Goal: Task Accomplishment & Management: Complete application form

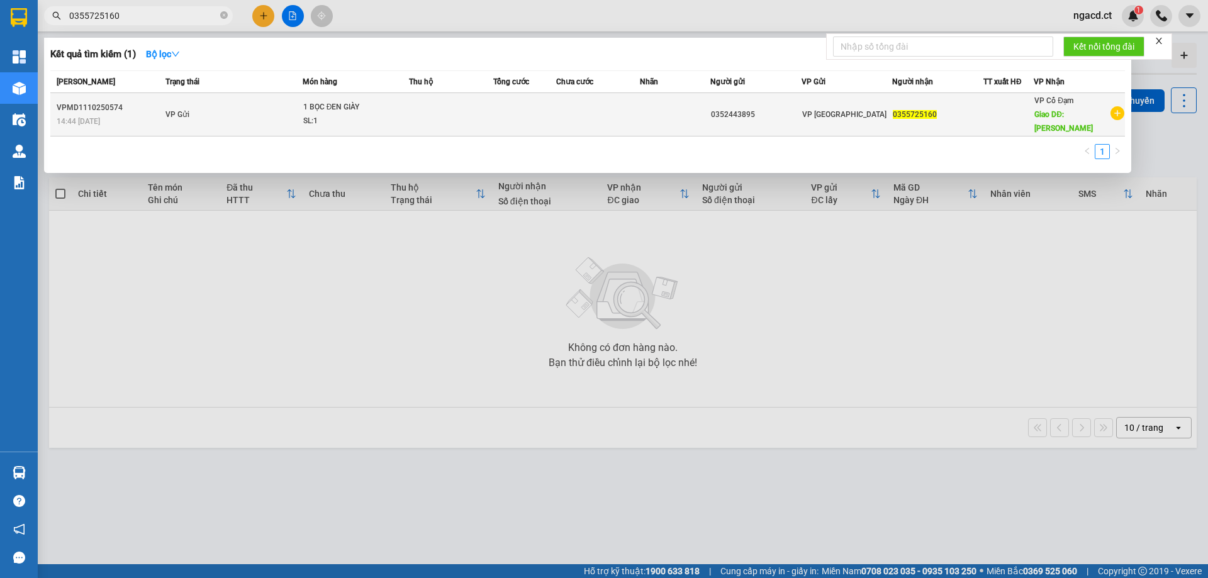
type input "0355725160"
click at [258, 109] on td "VP Gửi" at bounding box center [232, 114] width 140 height 43
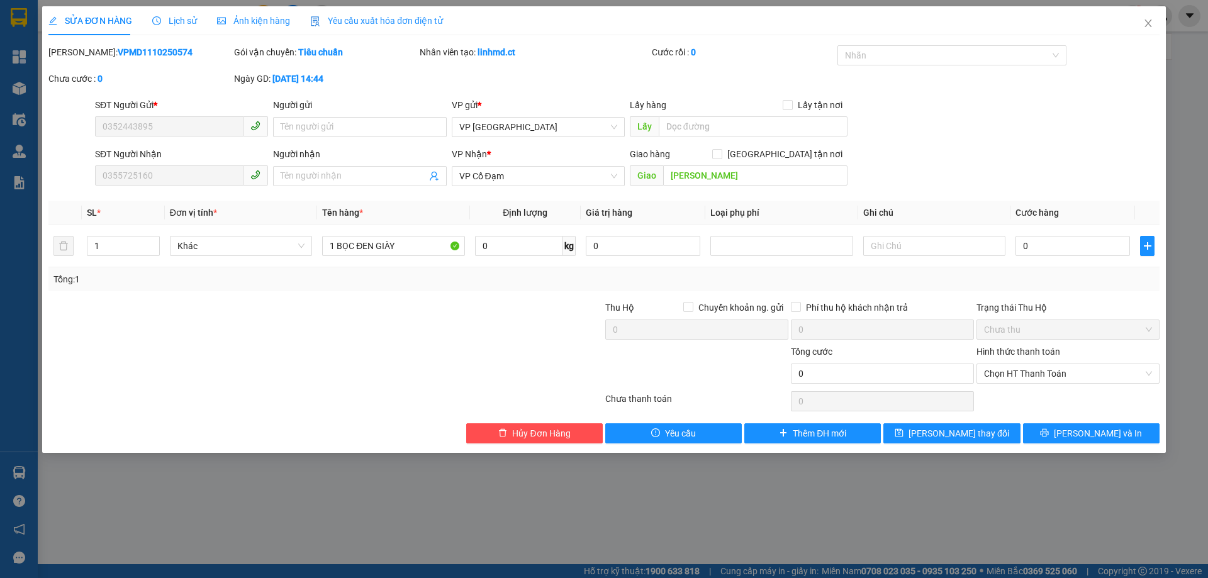
type input "0352443895"
type input "0355725160"
type input "[PERSON_NAME]"
click at [1149, 26] on icon "close" at bounding box center [1148, 23] width 10 height 10
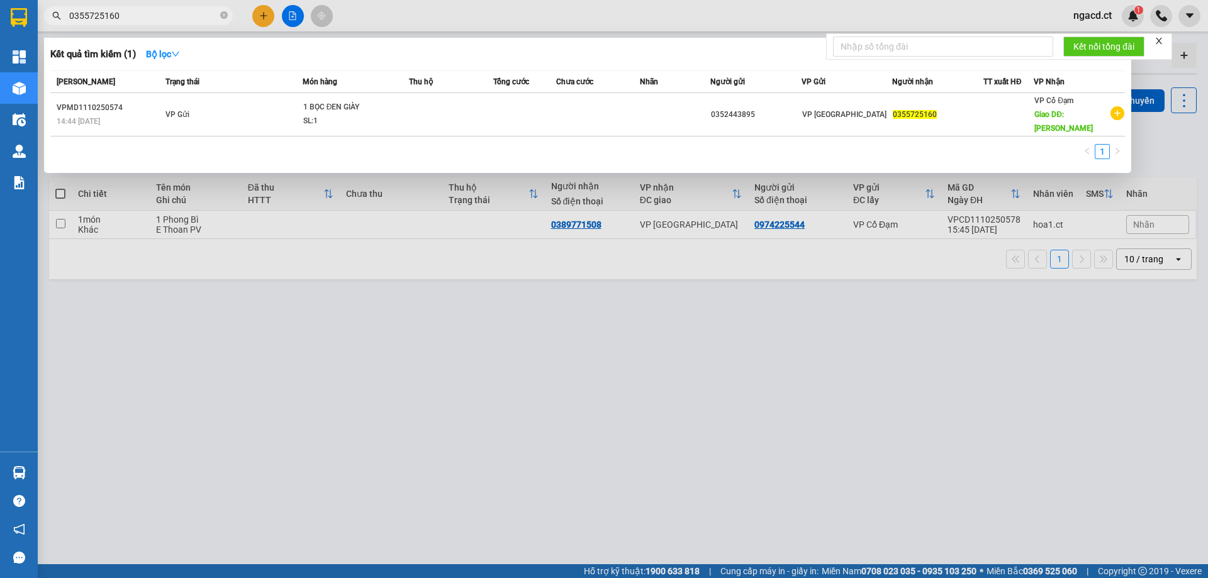
click at [174, 17] on input "0355725160" at bounding box center [143, 16] width 148 height 14
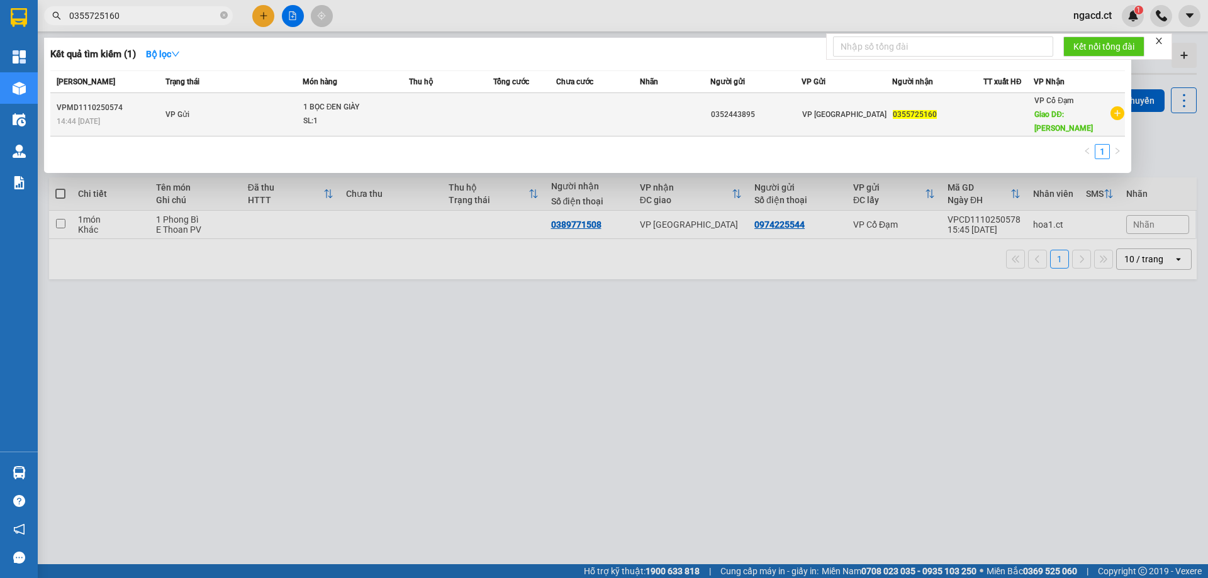
click at [260, 108] on td "VP Gửi" at bounding box center [232, 114] width 140 height 43
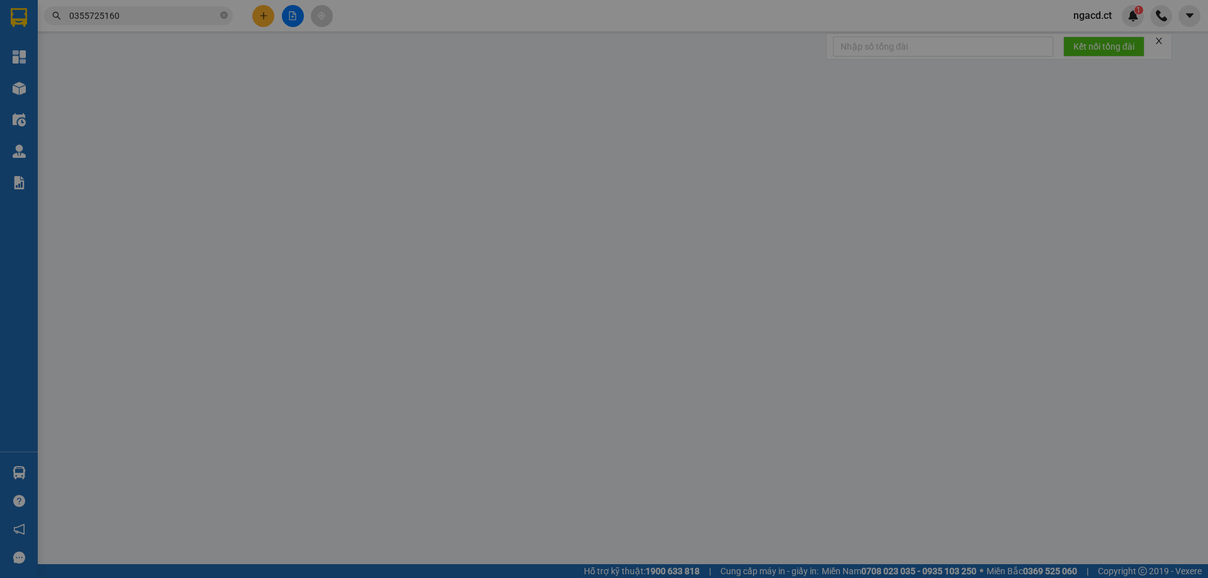
type input "0352443895"
type input "0355725160"
type input "[PERSON_NAME]"
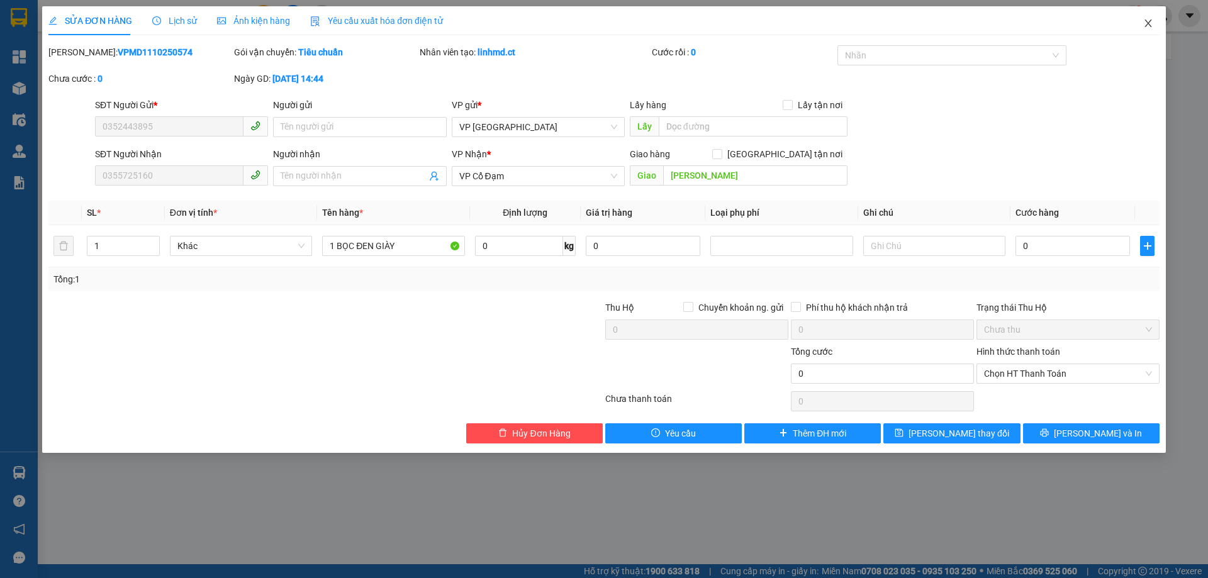
click at [1149, 23] on icon "close" at bounding box center [1147, 23] width 7 height 8
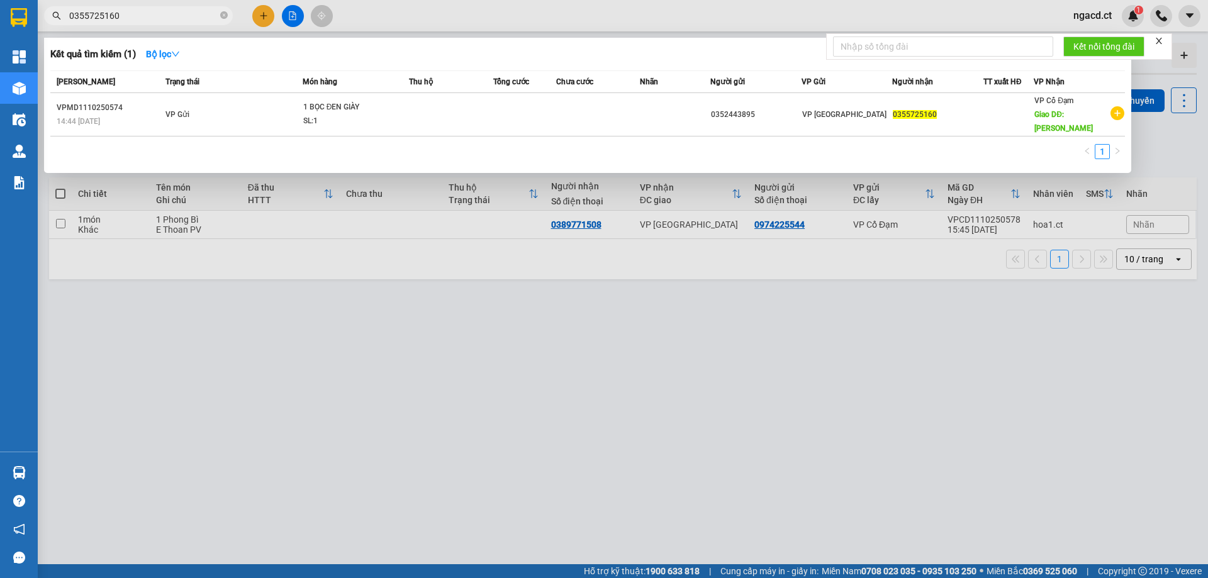
click at [153, 20] on input "0355725160" at bounding box center [143, 16] width 148 height 14
click at [133, 13] on input "0355725160" at bounding box center [143, 16] width 148 height 14
type input "0"
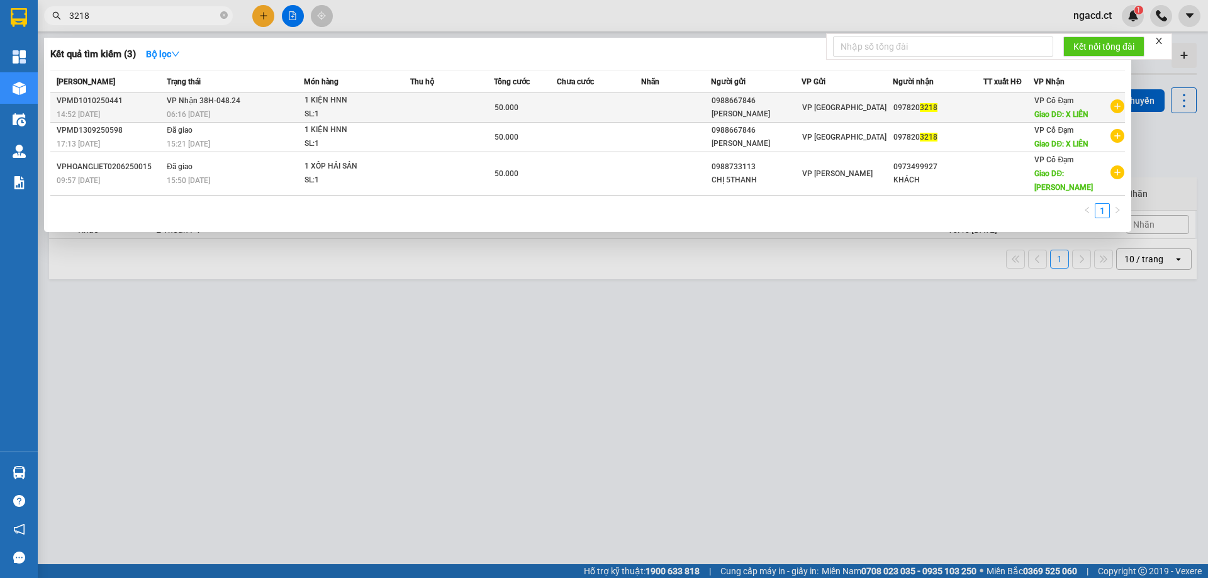
type input "3218"
click at [379, 106] on div "1 KIỆN HNN" at bounding box center [351, 101] width 94 height 14
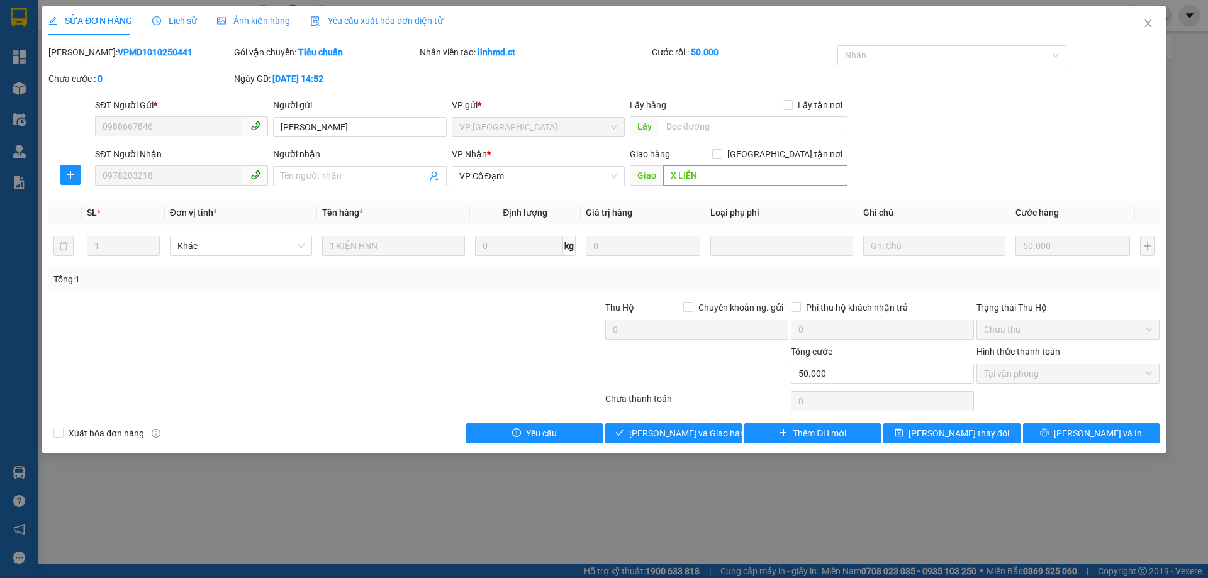
type input "0988667846"
type input "[PERSON_NAME]"
type input "0978203218"
type input "X LIÊN"
type input "50.000"
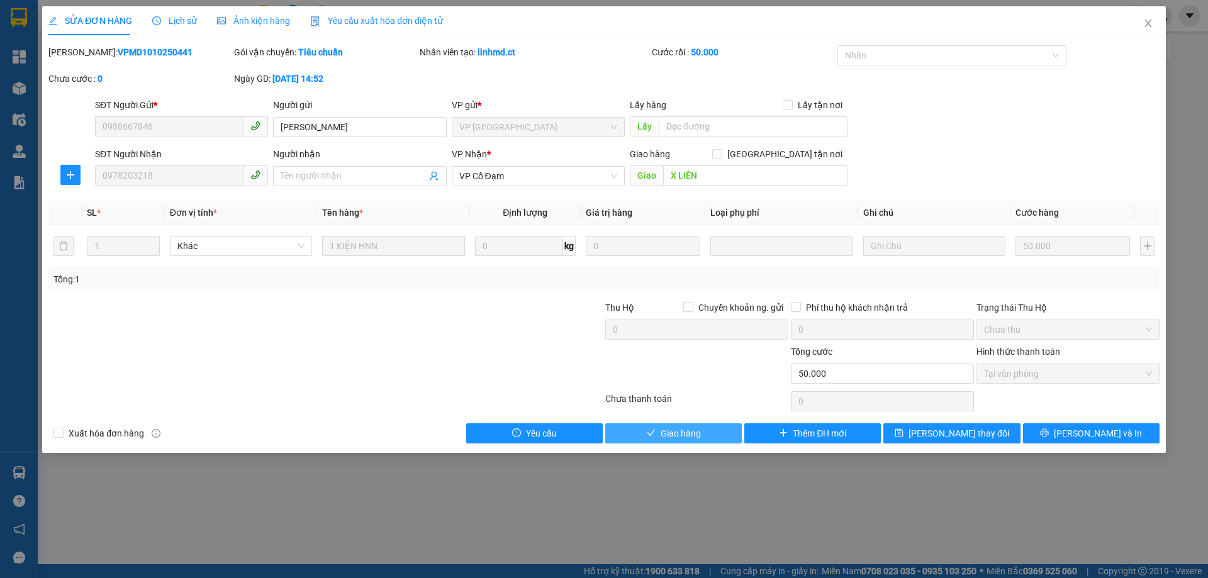
click at [695, 433] on span "Giao hàng" at bounding box center [680, 433] width 40 height 14
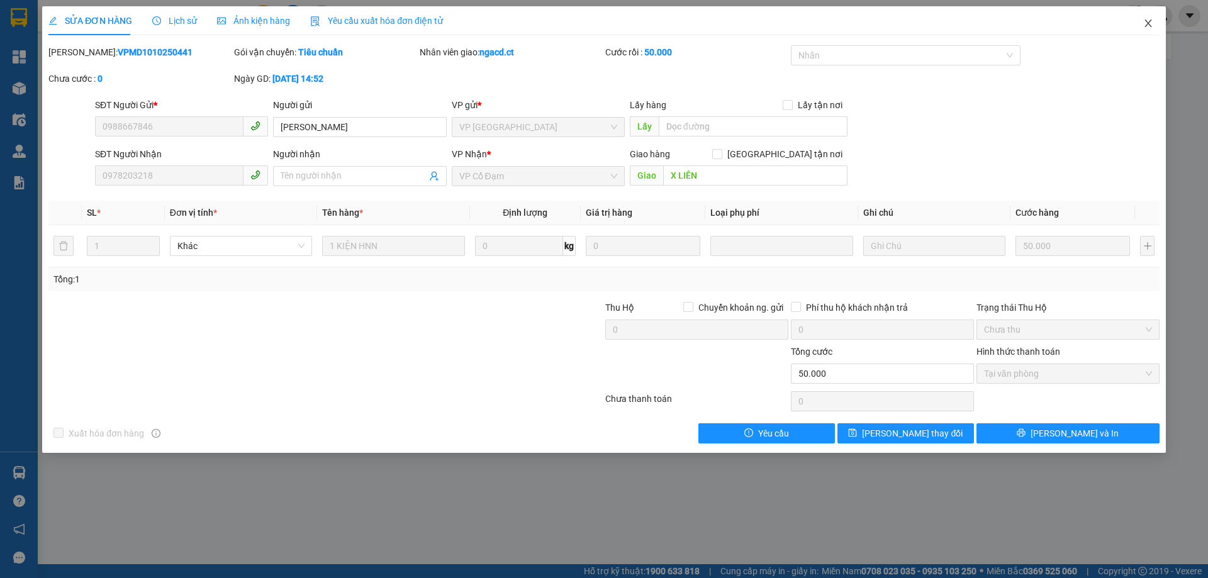
click at [1146, 26] on icon "close" at bounding box center [1148, 23] width 10 height 10
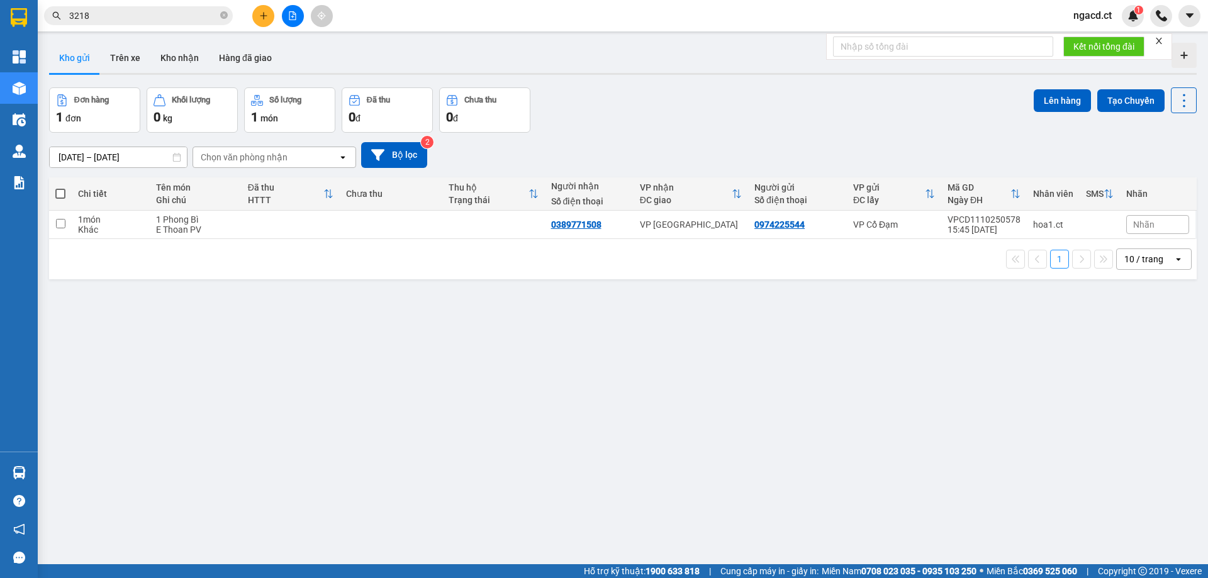
click at [262, 14] on icon "plus" at bounding box center [263, 15] width 9 height 9
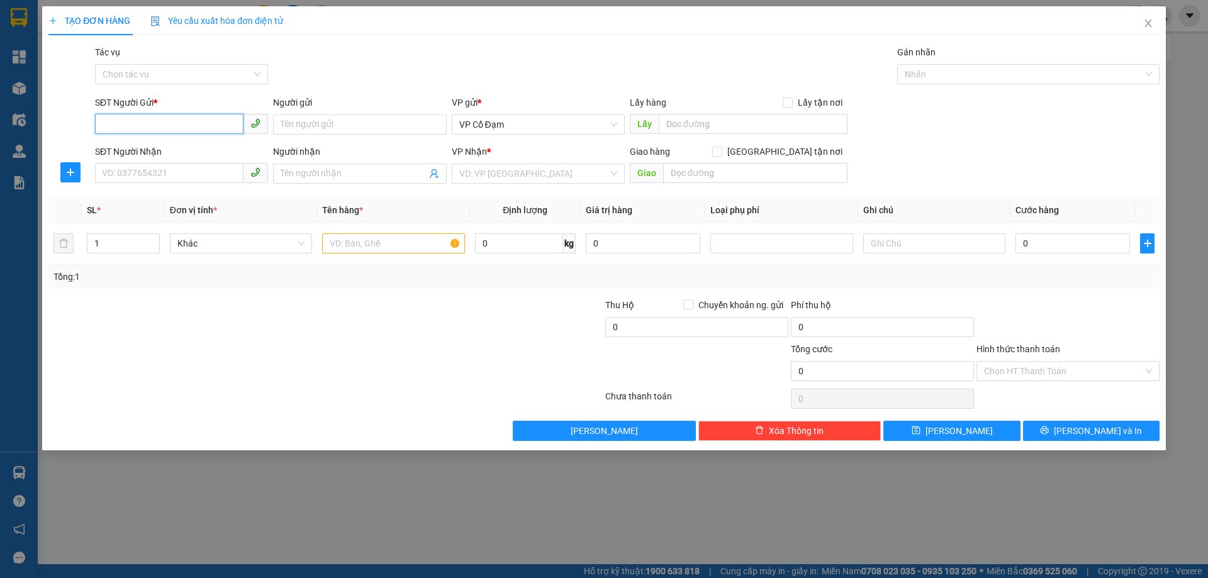
click at [201, 117] on input "SĐT Người Gửi *" at bounding box center [169, 124] width 148 height 20
click at [122, 125] on input "0333476" at bounding box center [169, 124] width 148 height 20
type input "033333476"
drag, startPoint x: 430, startPoint y: 78, endPoint x: 376, endPoint y: 108, distance: 61.1
click at [431, 78] on div "Gói vận chuyển * Tiêu chuẩn Tác vụ Chọn tác vụ Gán nhãn Nhãn" at bounding box center [626, 67] width 1069 height 44
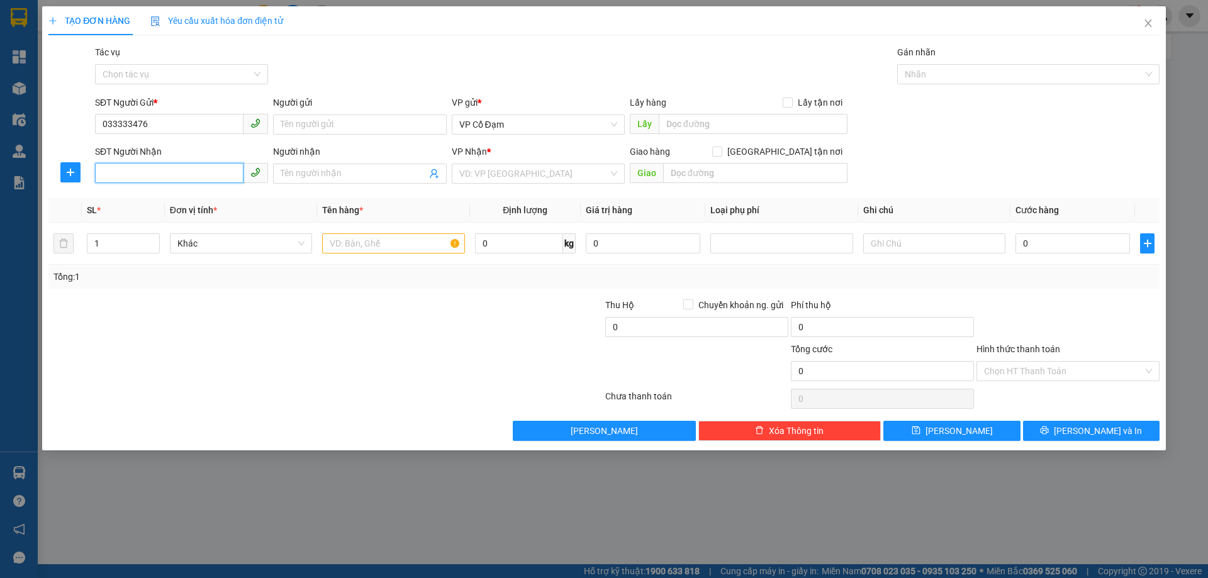
click at [214, 174] on input "SĐT Người Nhận" at bounding box center [169, 173] width 148 height 20
click at [148, 194] on div "0983925113" at bounding box center [182, 199] width 158 height 14
type input "0983925113"
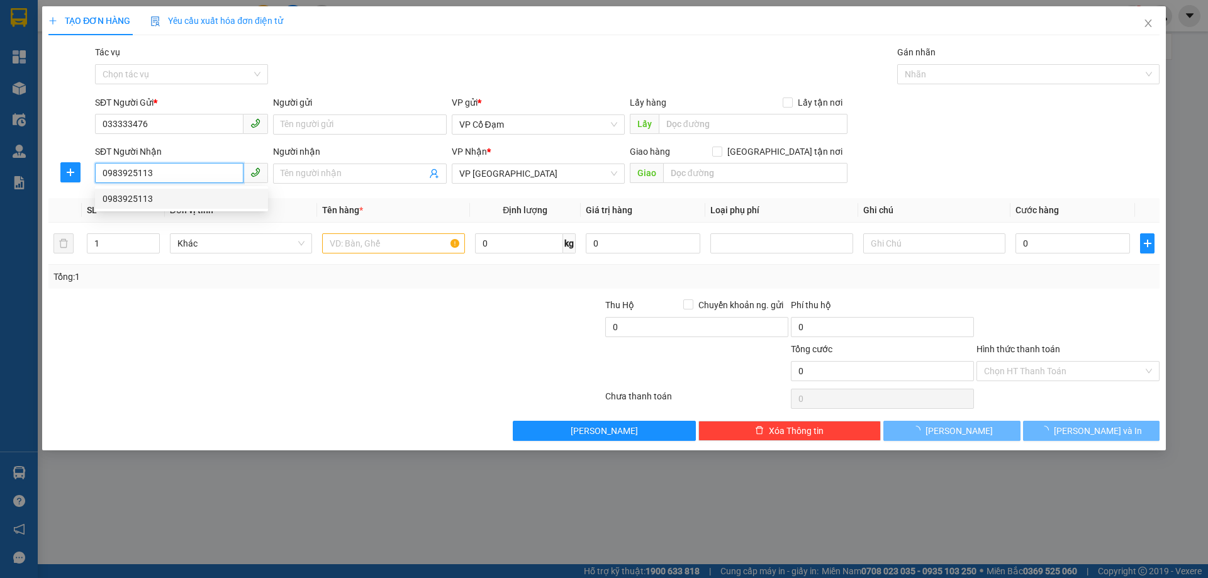
type input "70.000"
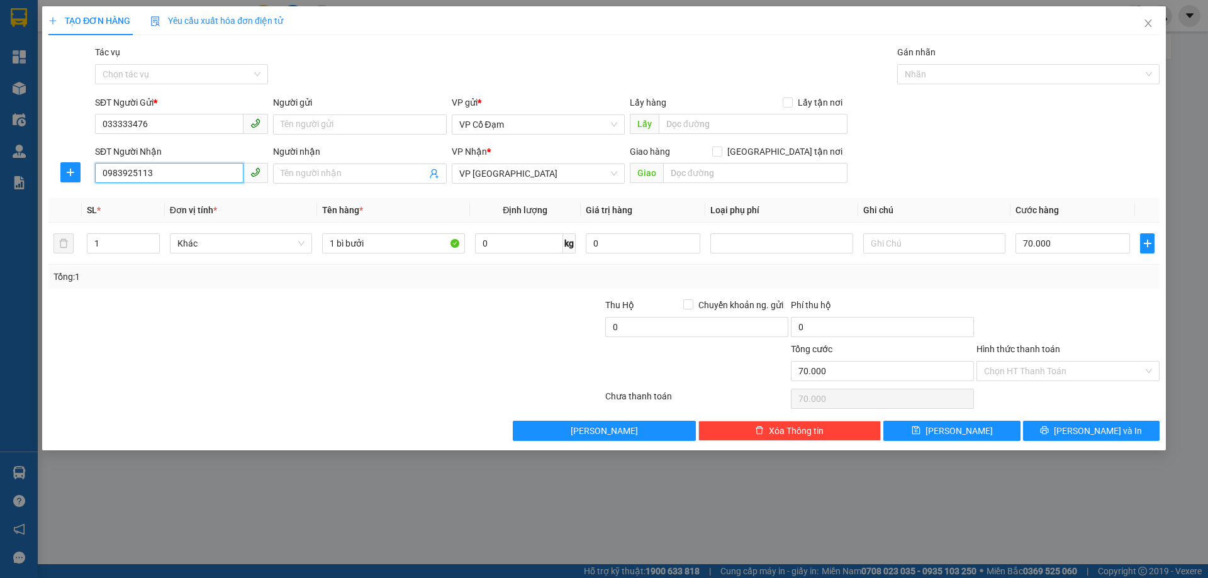
type input "0983925113"
click at [405, 201] on th "Tên hàng *" at bounding box center [393, 210] width 152 height 25
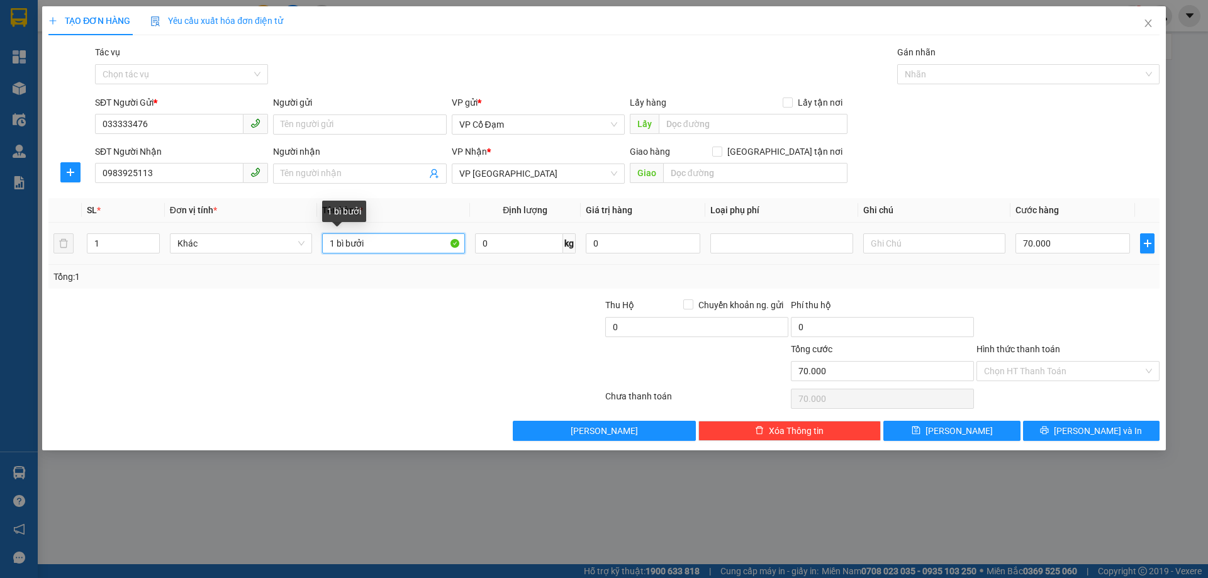
drag, startPoint x: 387, startPoint y: 237, endPoint x: 318, endPoint y: 247, distance: 70.5
click at [318, 247] on td "1 bì bưởi" at bounding box center [393, 244] width 152 height 42
type input "1 XỐP"
click at [1083, 245] on input "70.000" at bounding box center [1072, 243] width 114 height 20
type input "4"
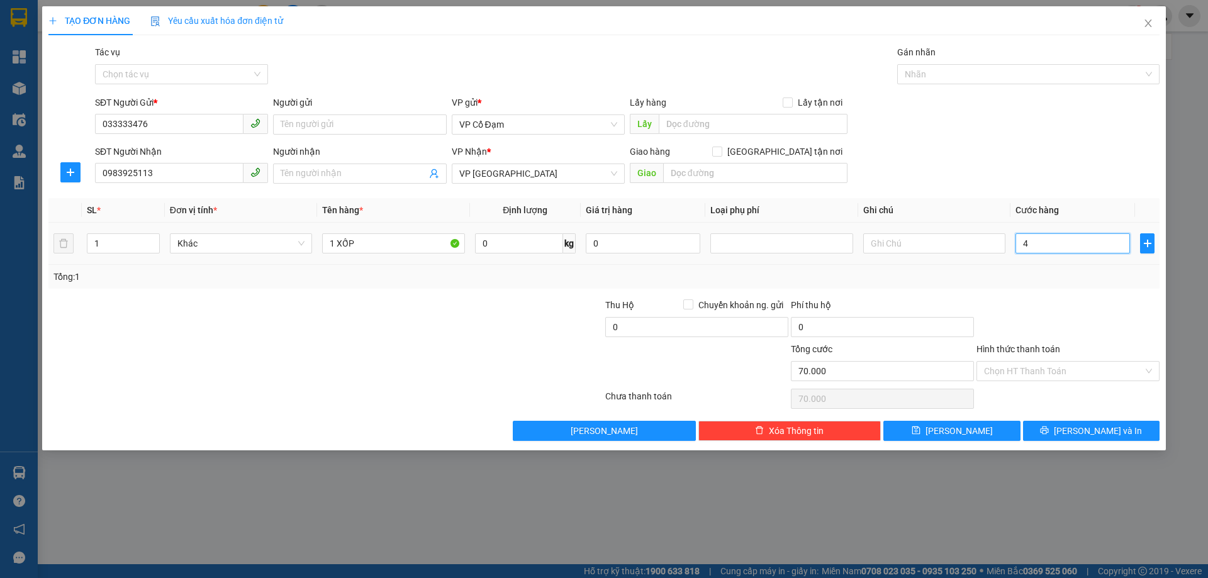
type input "4"
type input "40"
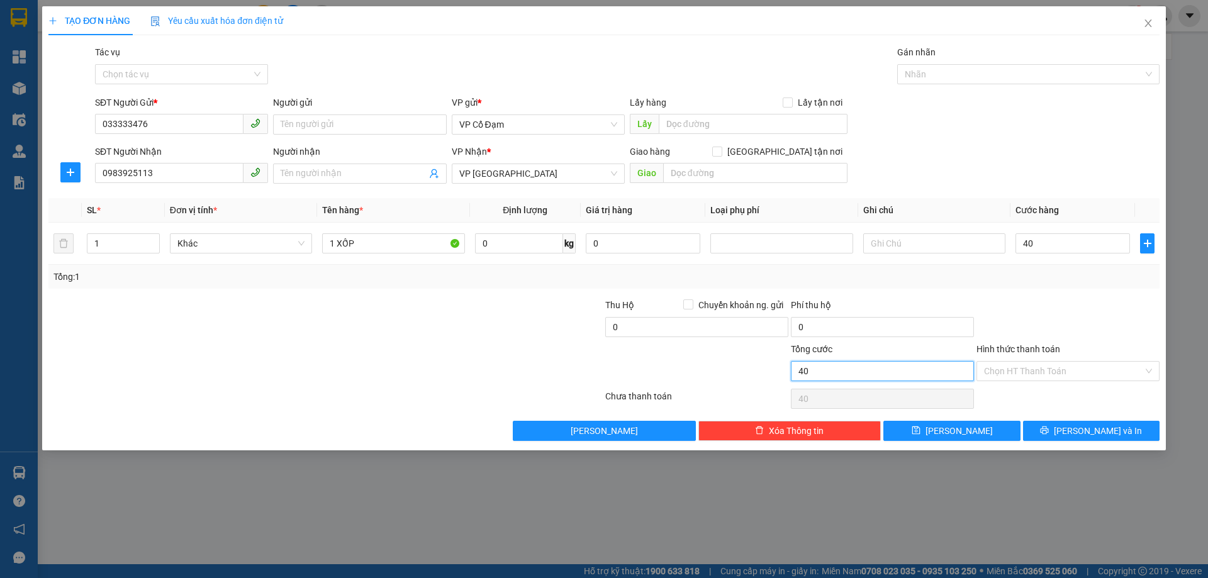
type input "40.000"
click at [894, 368] on input "40.000" at bounding box center [882, 371] width 183 height 20
click at [1020, 369] on input "Hình thức thanh toán" at bounding box center [1063, 371] width 159 height 19
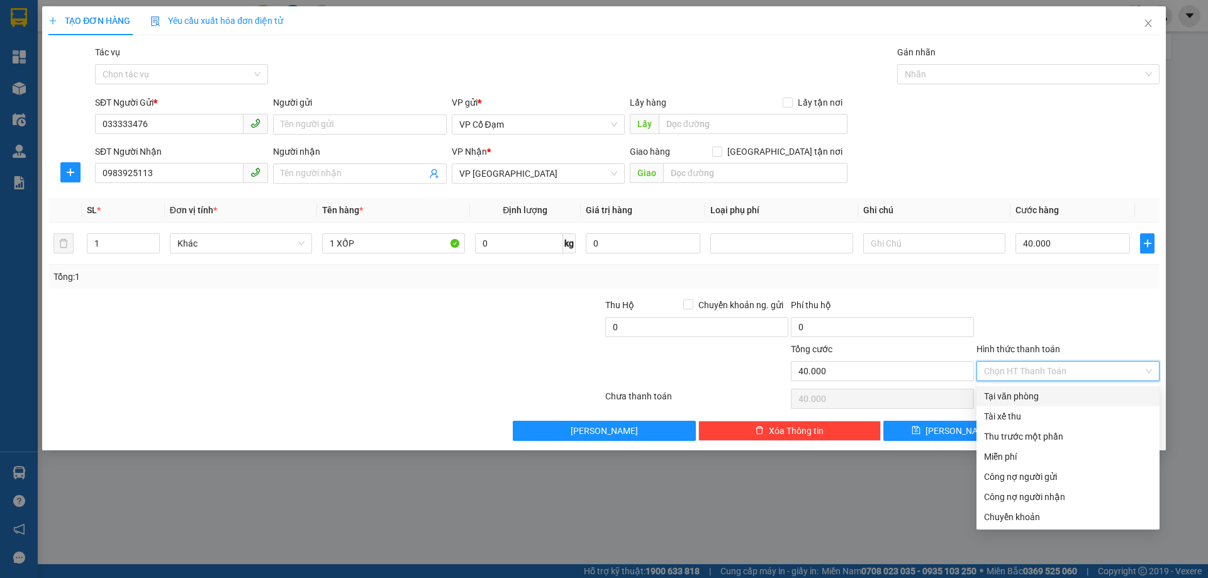
click at [1020, 397] on div "Tại văn phòng" at bounding box center [1068, 396] width 168 height 14
type input "0"
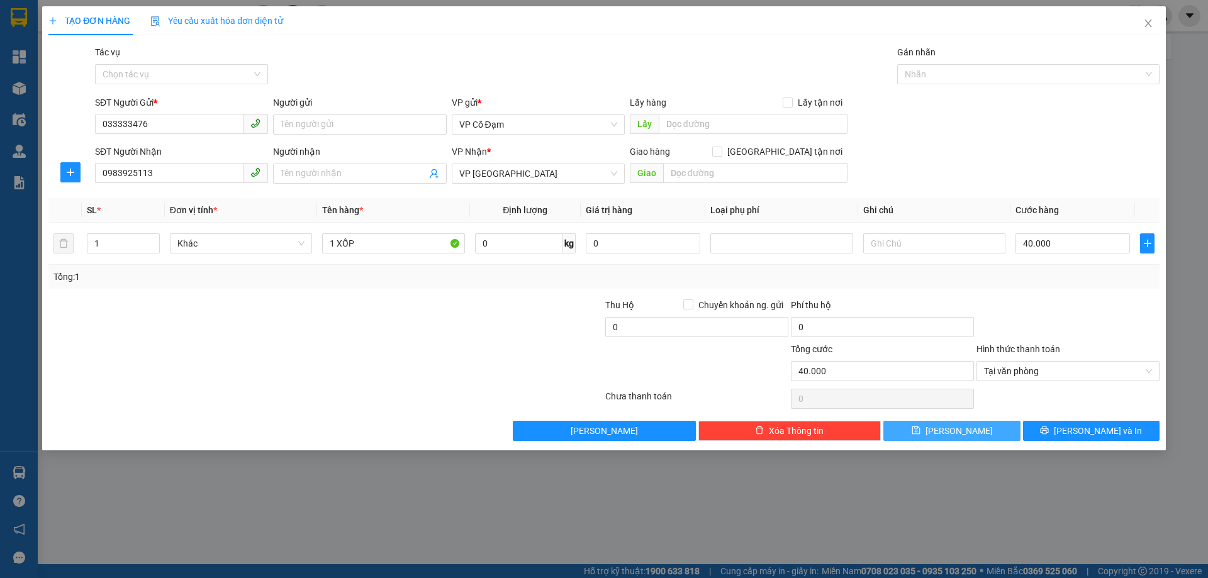
click at [974, 433] on button "[PERSON_NAME]" at bounding box center [951, 431] width 136 height 20
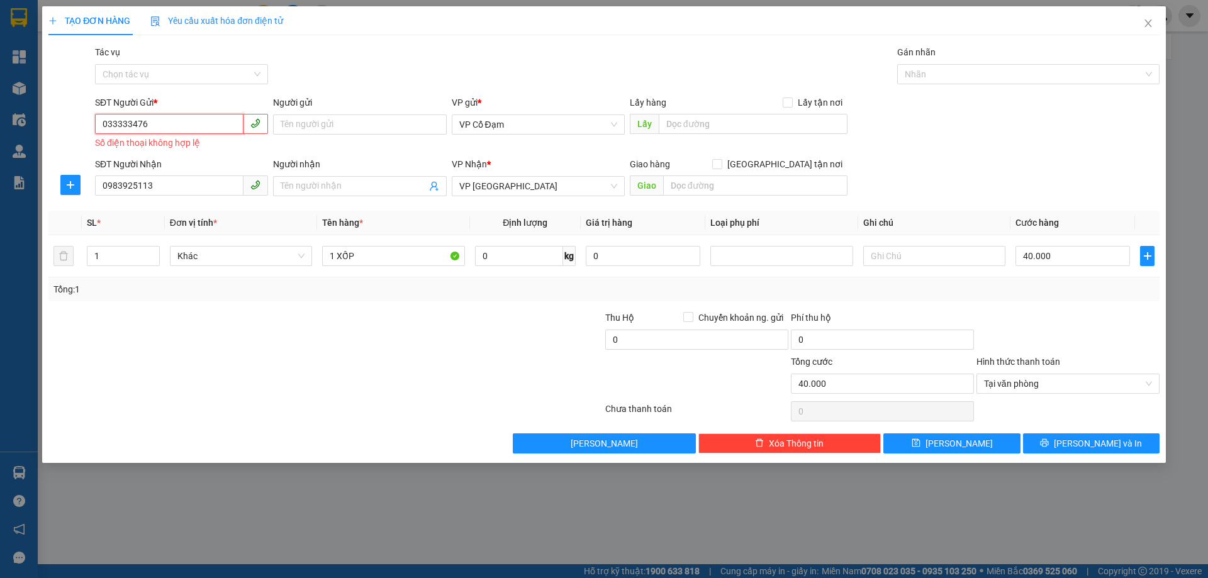
click at [130, 120] on input "033333476" at bounding box center [169, 124] width 148 height 20
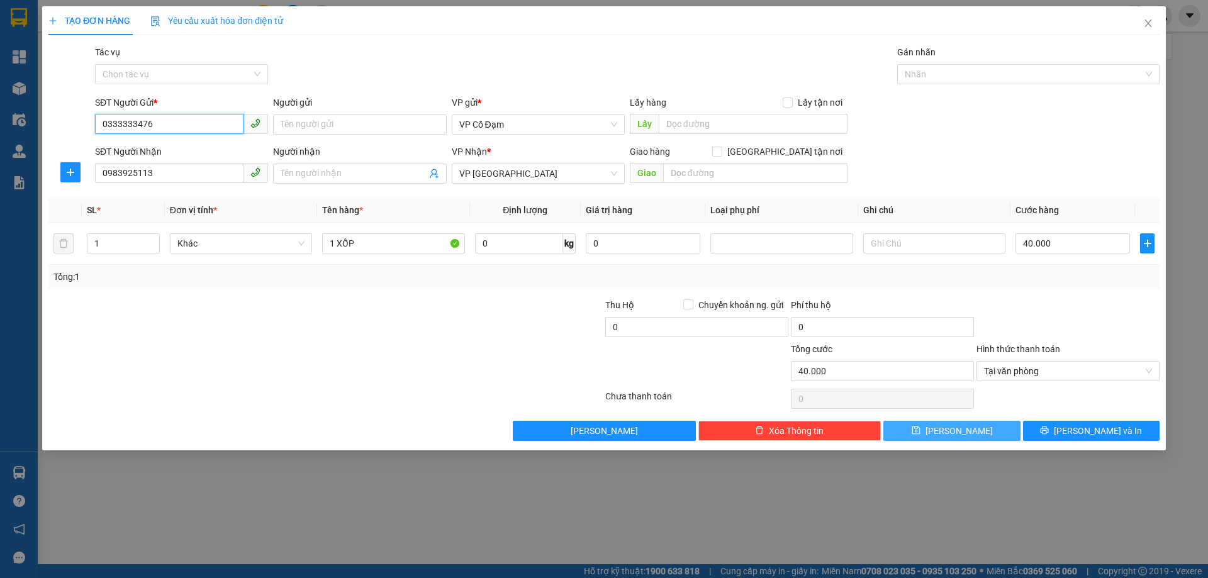
type input "0333333476"
click at [920, 430] on icon "save" at bounding box center [915, 430] width 9 height 9
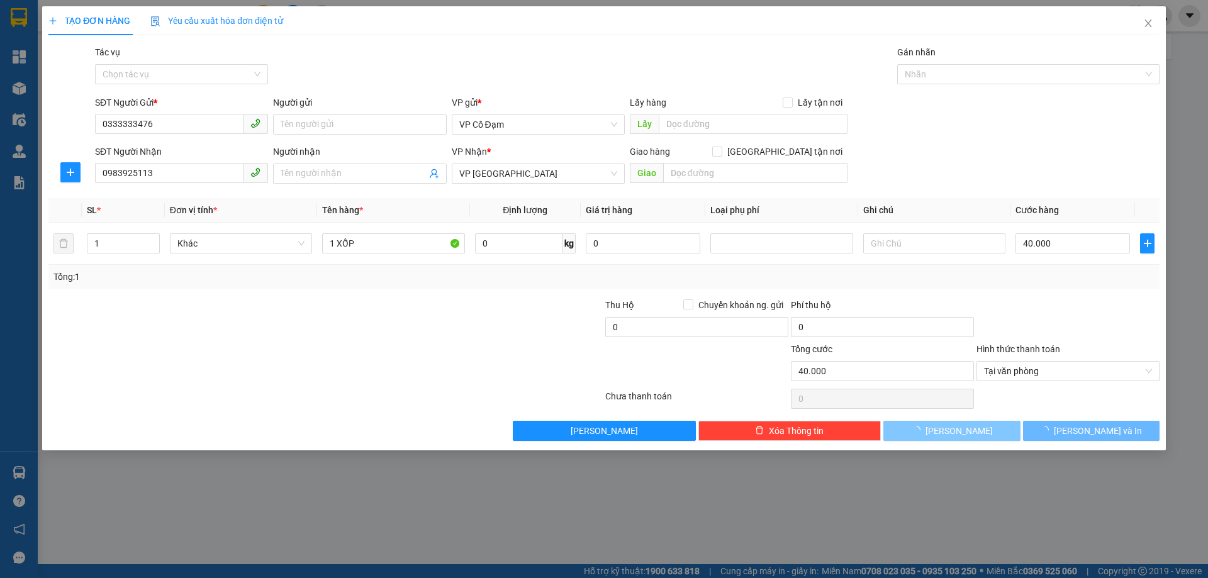
type input "0"
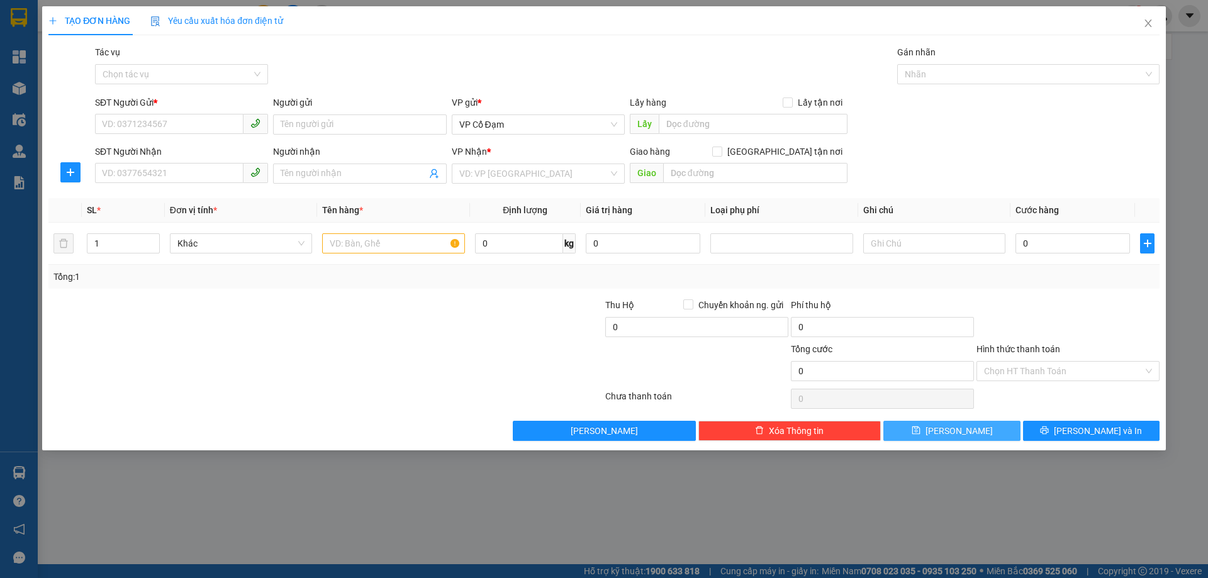
drag, startPoint x: 631, startPoint y: 525, endPoint x: 172, endPoint y: 214, distance: 554.4
click at [587, 498] on div "TẠO ĐƠN HÀNG Yêu cầu xuất hóa đơn điện tử Transit Pickup Surcharge Ids Transit …" at bounding box center [604, 289] width 1208 height 578
click at [199, 123] on input "SĐT Người Gửi *" at bounding box center [169, 124] width 148 height 20
type input "0986513922"
click at [181, 177] on input "SĐT Người Nhận" at bounding box center [169, 173] width 148 height 20
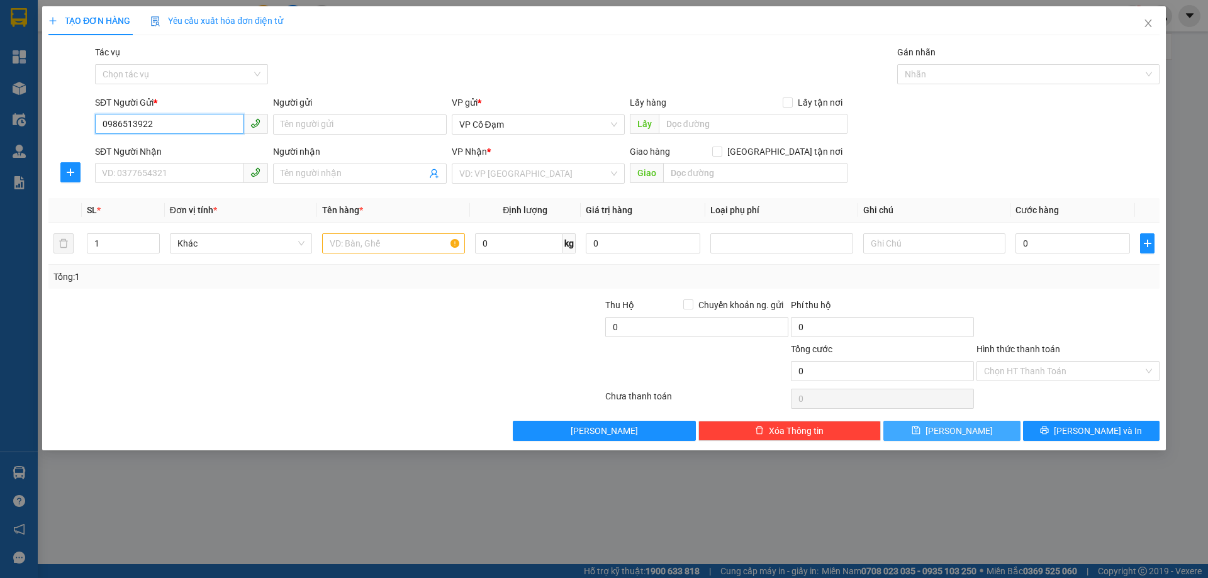
click at [181, 126] on input "0986513922" at bounding box center [169, 124] width 148 height 20
click at [177, 149] on div "0986513922" at bounding box center [182, 150] width 158 height 14
type input "0979649954"
type input "Oanh"
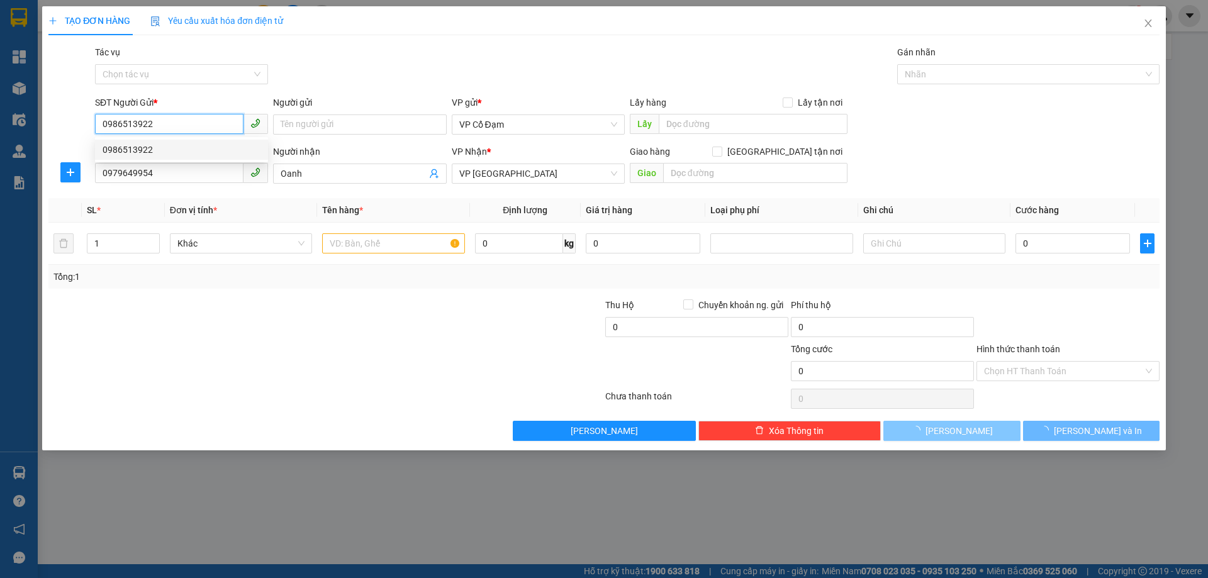
type input "70.000"
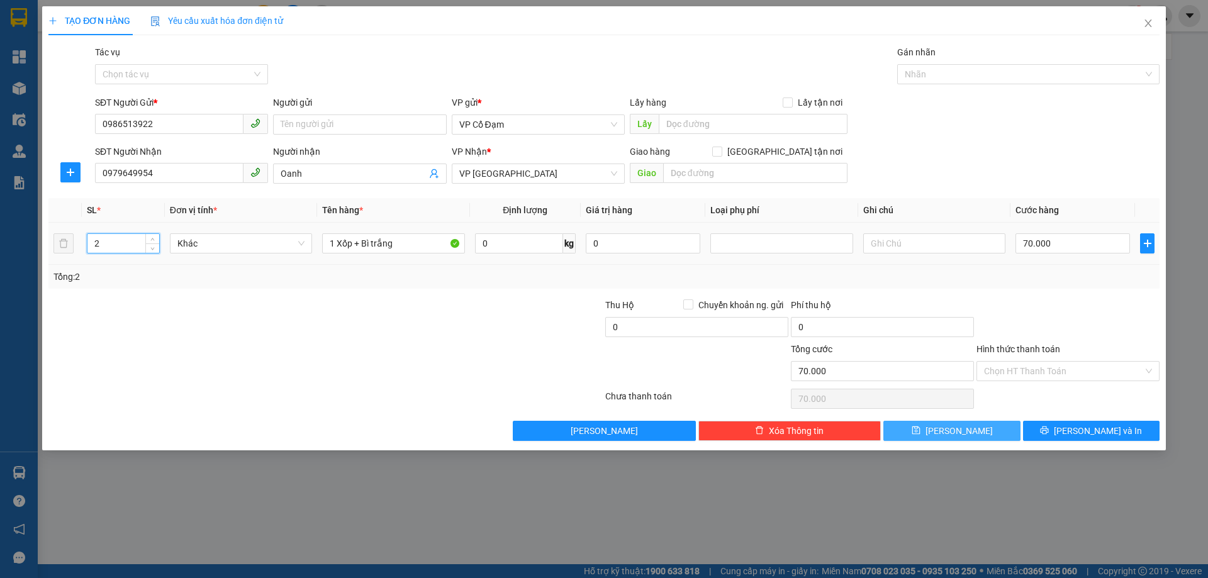
drag, startPoint x: 112, startPoint y: 238, endPoint x: 90, endPoint y: 230, distance: 23.5
click at [91, 236] on input "2" at bounding box center [123, 243] width 72 height 19
type input "1"
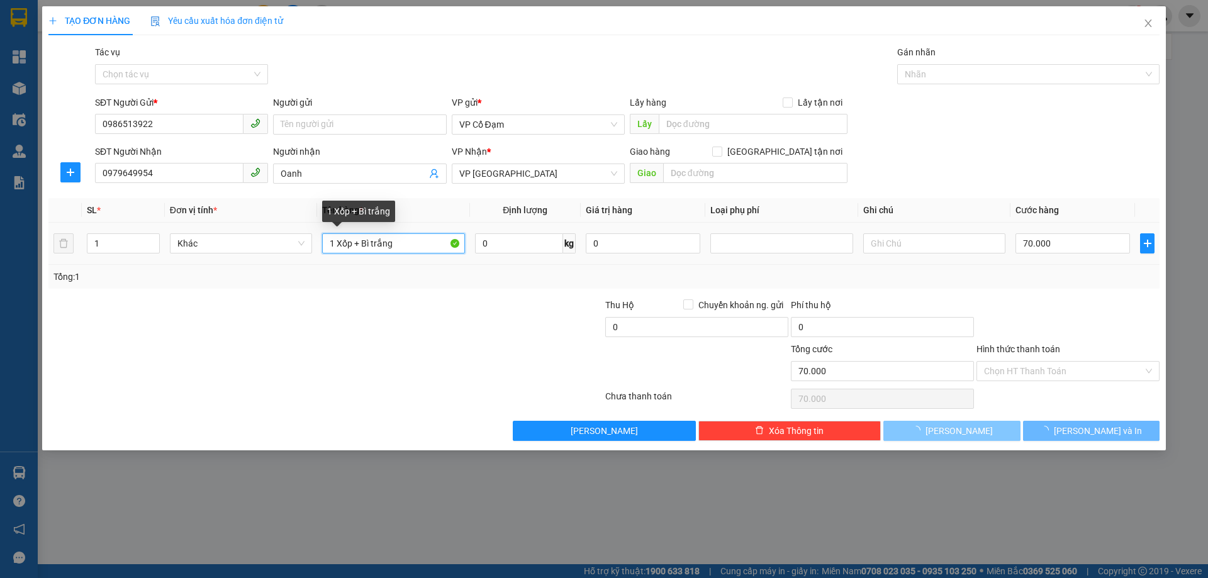
type input "0"
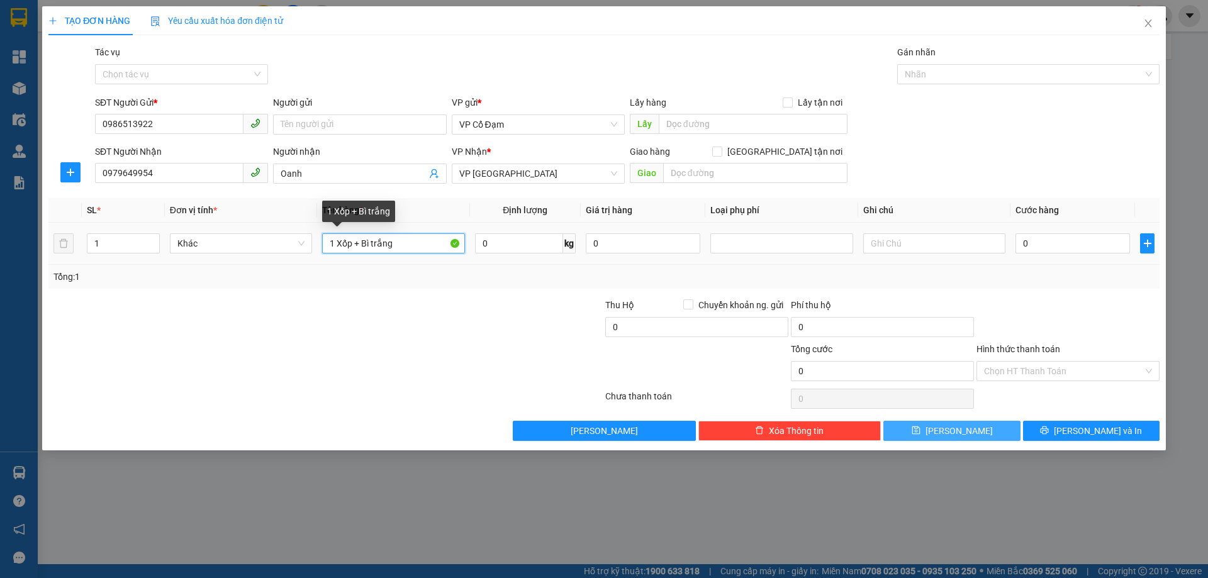
drag, startPoint x: 411, startPoint y: 238, endPoint x: 355, endPoint y: 250, distance: 57.2
click at [355, 250] on input "1 Xốp + Bì trắng" at bounding box center [393, 243] width 142 height 20
type input "1 Xốp"
drag, startPoint x: 373, startPoint y: 240, endPoint x: 316, endPoint y: 244, distance: 57.4
click at [316, 244] on tr "1 Khác 1 Xốp 0 kg 0 0" at bounding box center [603, 244] width 1111 height 42
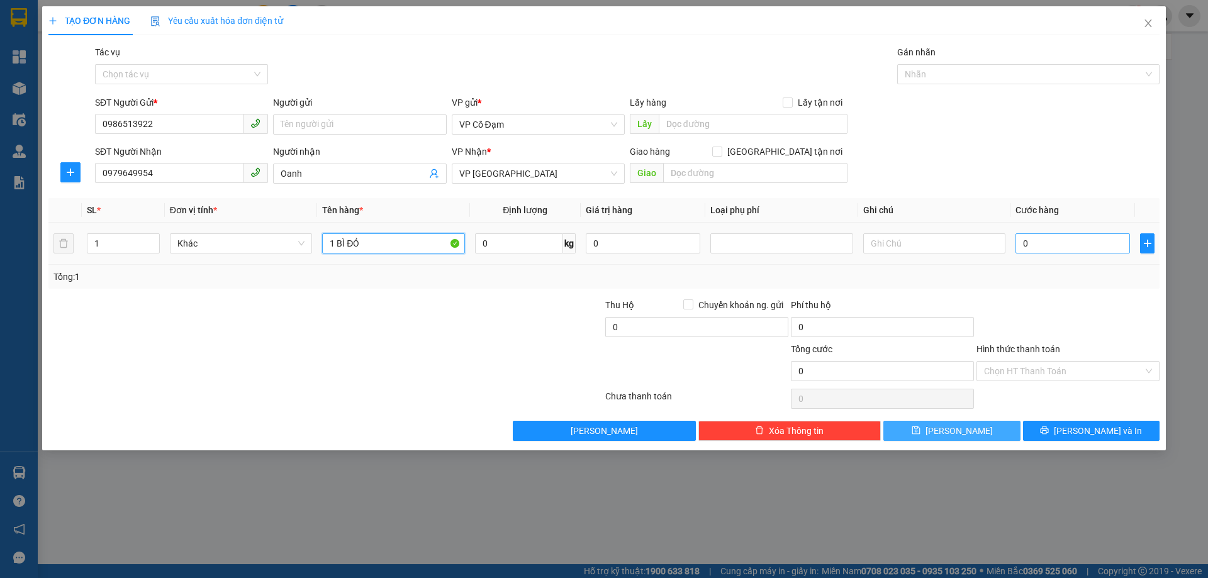
type input "1 BÌ ĐỎ"
click at [1062, 247] on input "0" at bounding box center [1072, 243] width 114 height 20
type input "6"
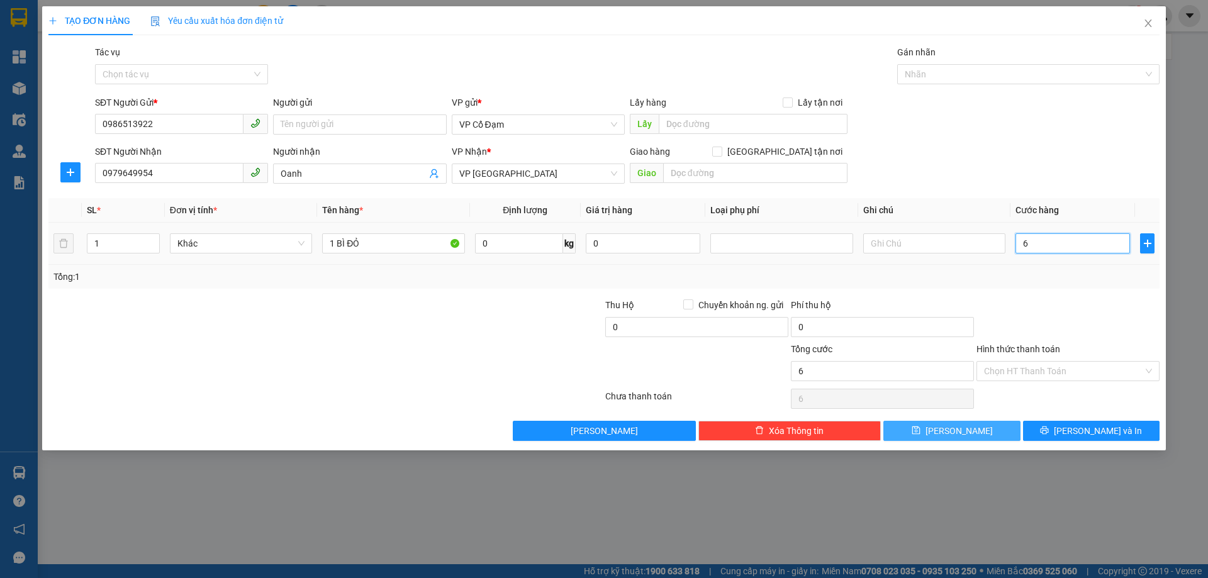
type input "60"
type input "60.000"
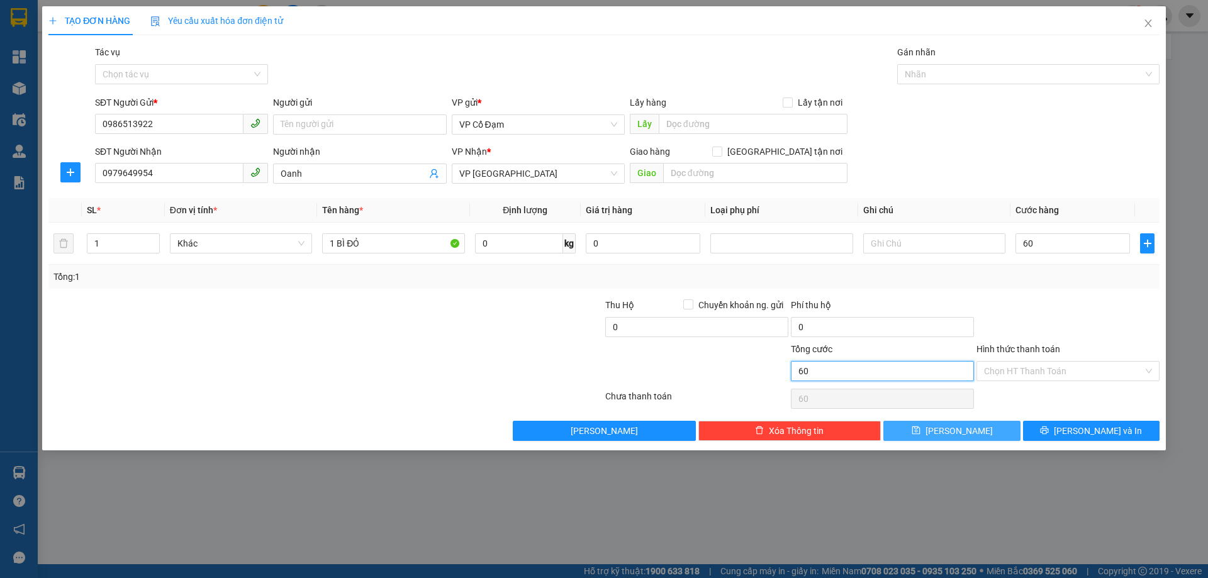
type input "60.000"
click at [925, 363] on input "60.000" at bounding box center [882, 371] width 183 height 20
click at [1020, 369] on input "Hình thức thanh toán" at bounding box center [1063, 371] width 159 height 19
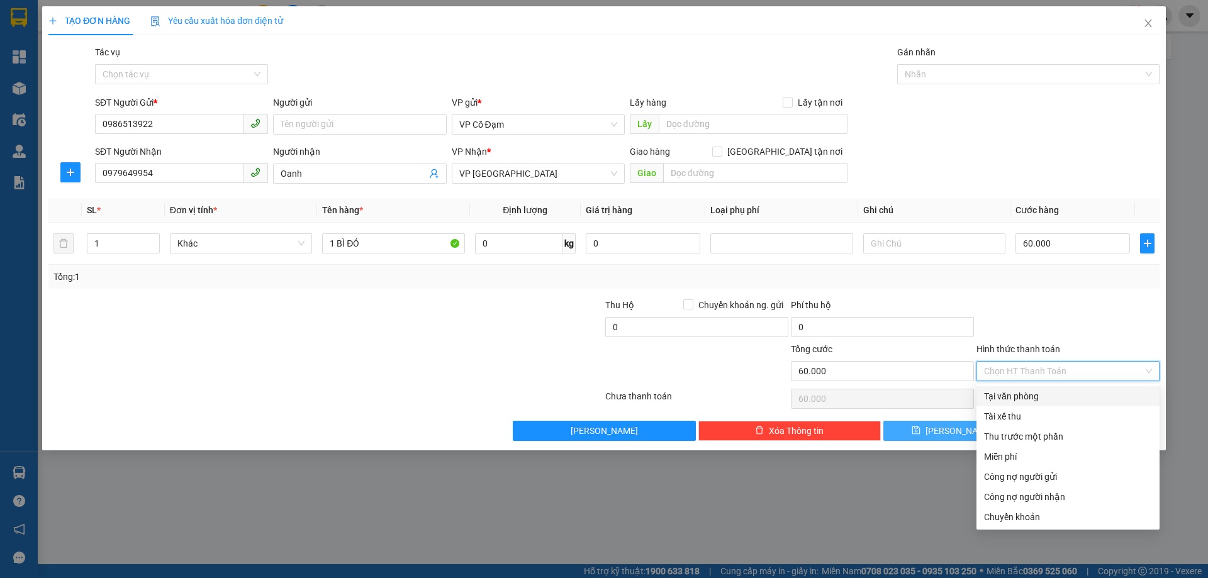
click at [1010, 396] on div "Tại văn phòng" at bounding box center [1068, 396] width 168 height 14
type input "0"
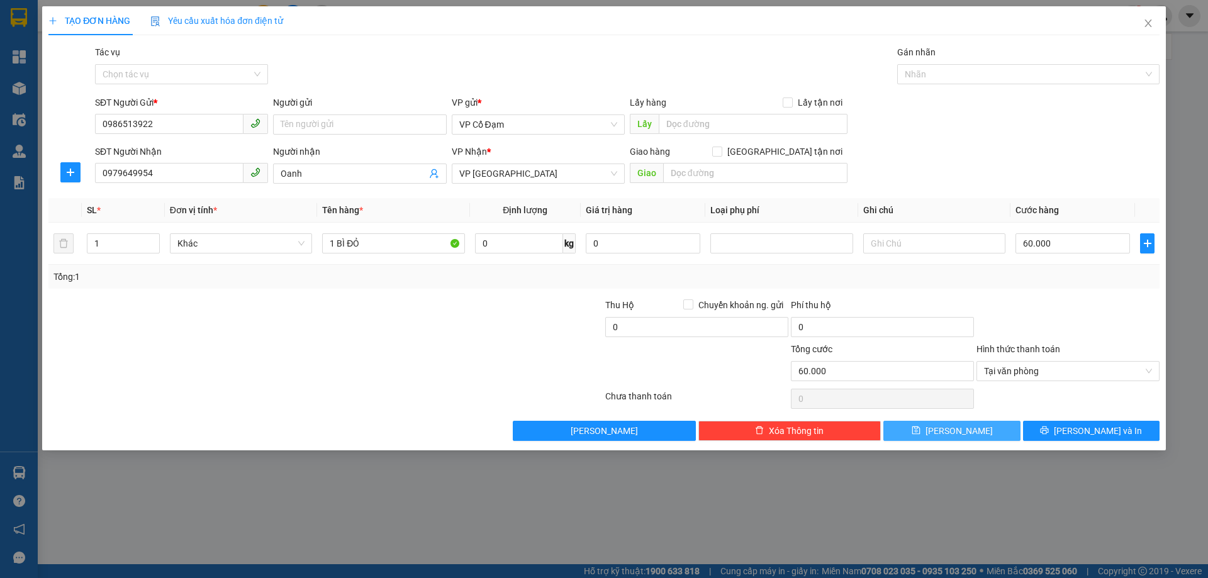
click at [922, 427] on button "[PERSON_NAME]" at bounding box center [951, 431] width 136 height 20
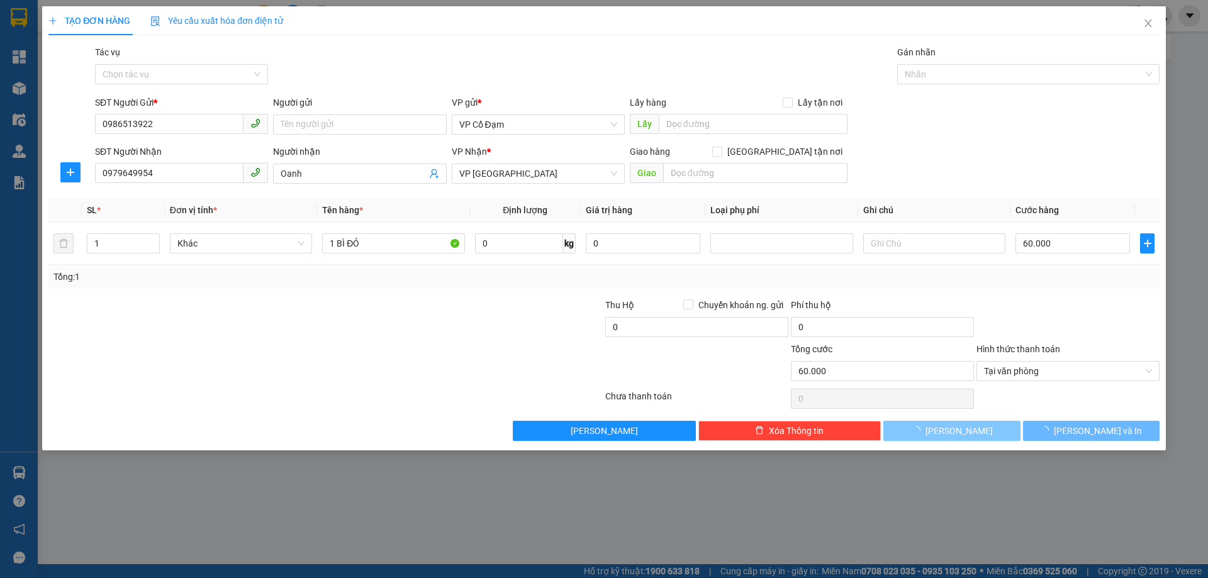
type input "0"
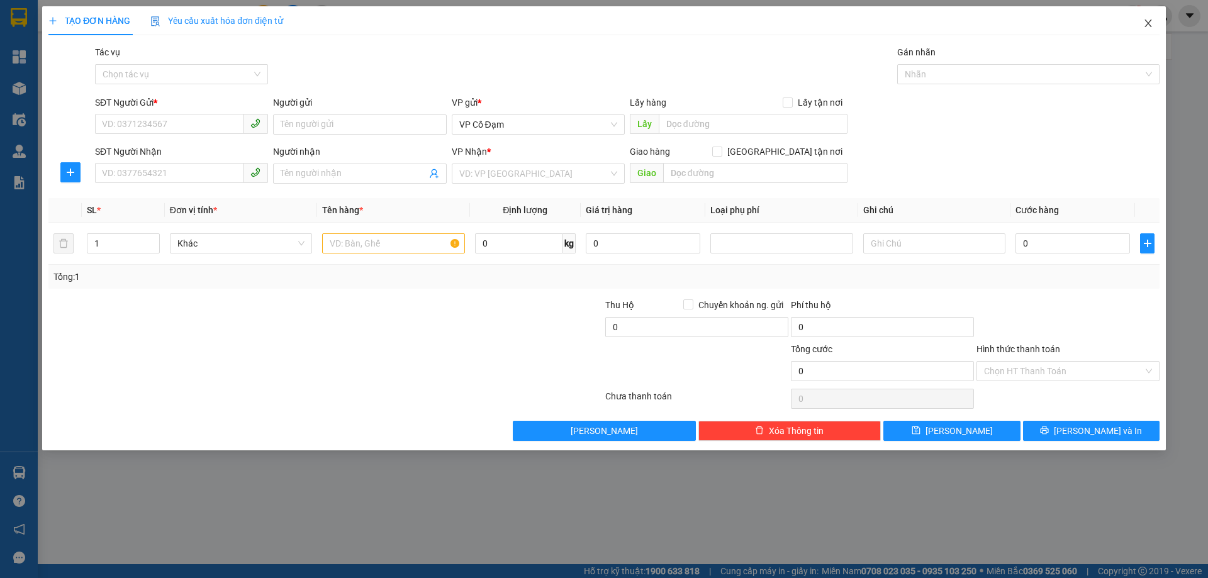
click at [1152, 26] on icon "close" at bounding box center [1148, 23] width 10 height 10
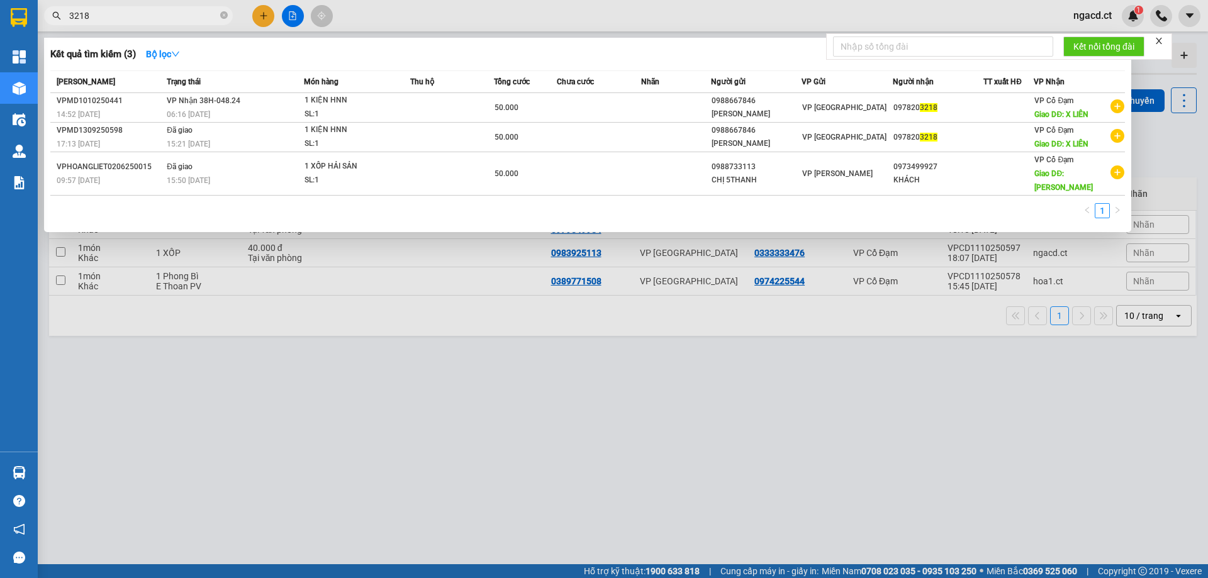
click at [149, 14] on input "3218" at bounding box center [143, 16] width 148 height 14
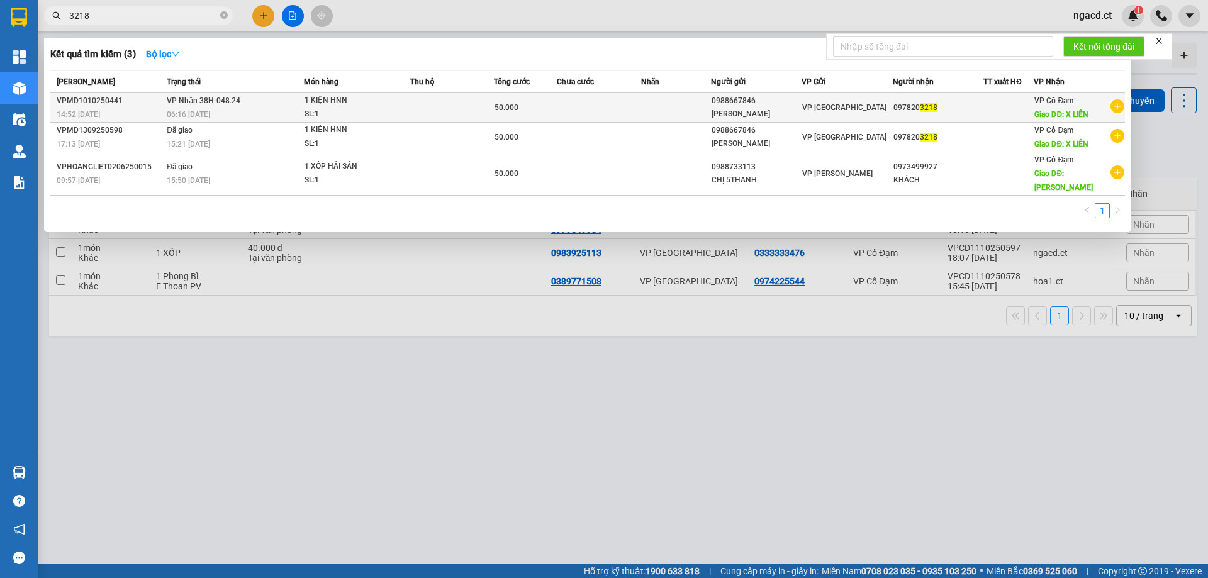
click at [352, 106] on div "1 KIỆN HNN" at bounding box center [351, 101] width 94 height 14
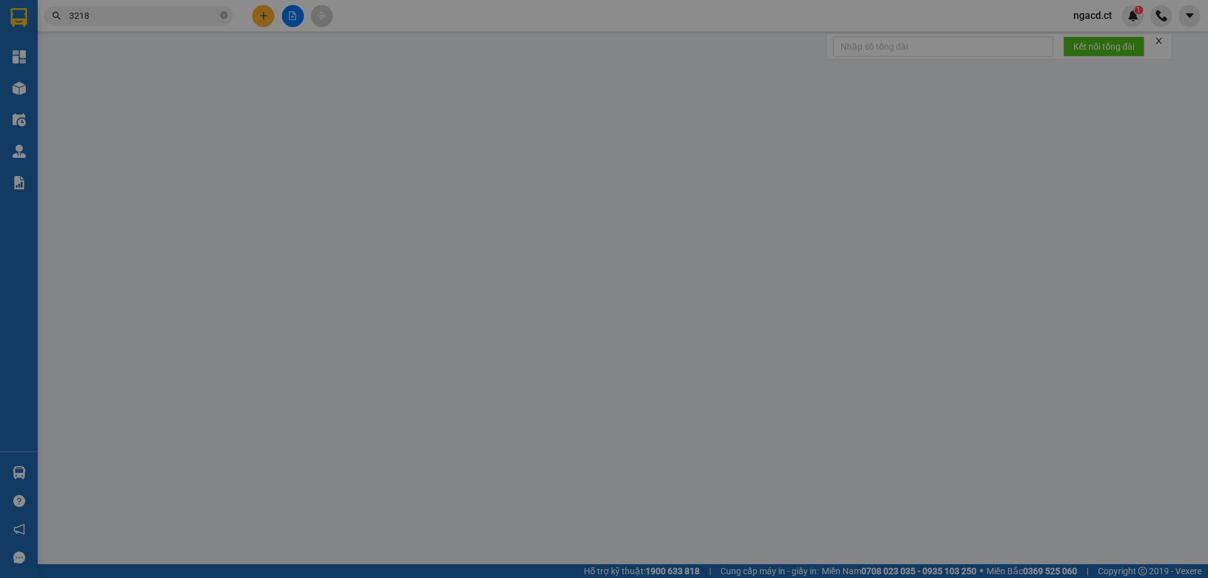
type input "0988667846"
type input "[PERSON_NAME]"
type input "0978203218"
type input "X LIÊN"
type input "50.000"
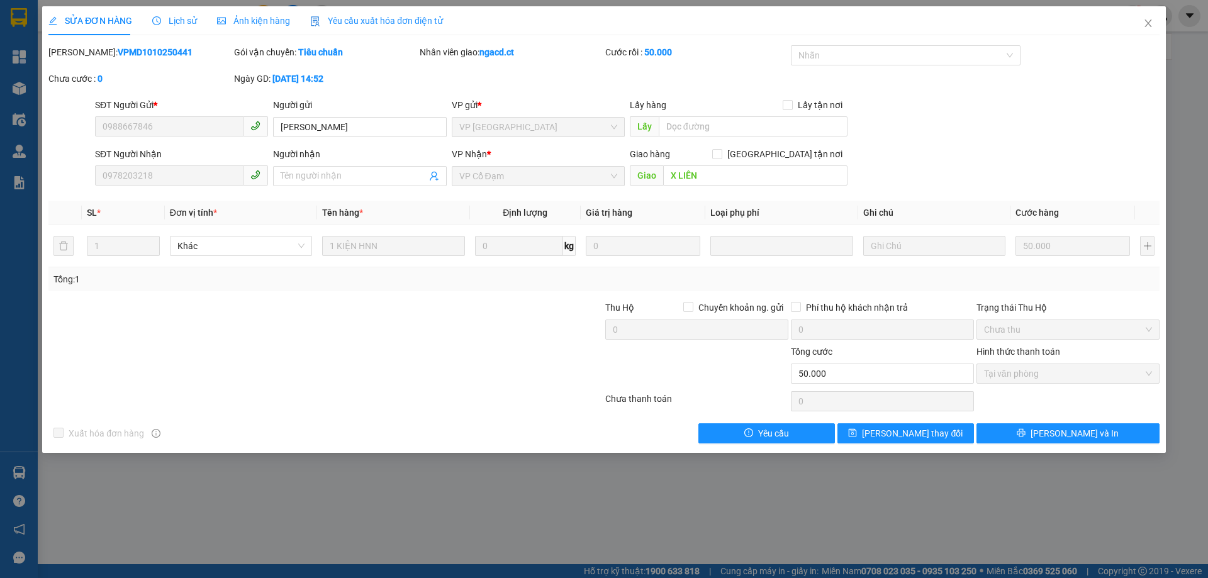
click at [189, 21] on span "Lịch sử" at bounding box center [174, 21] width 45 height 10
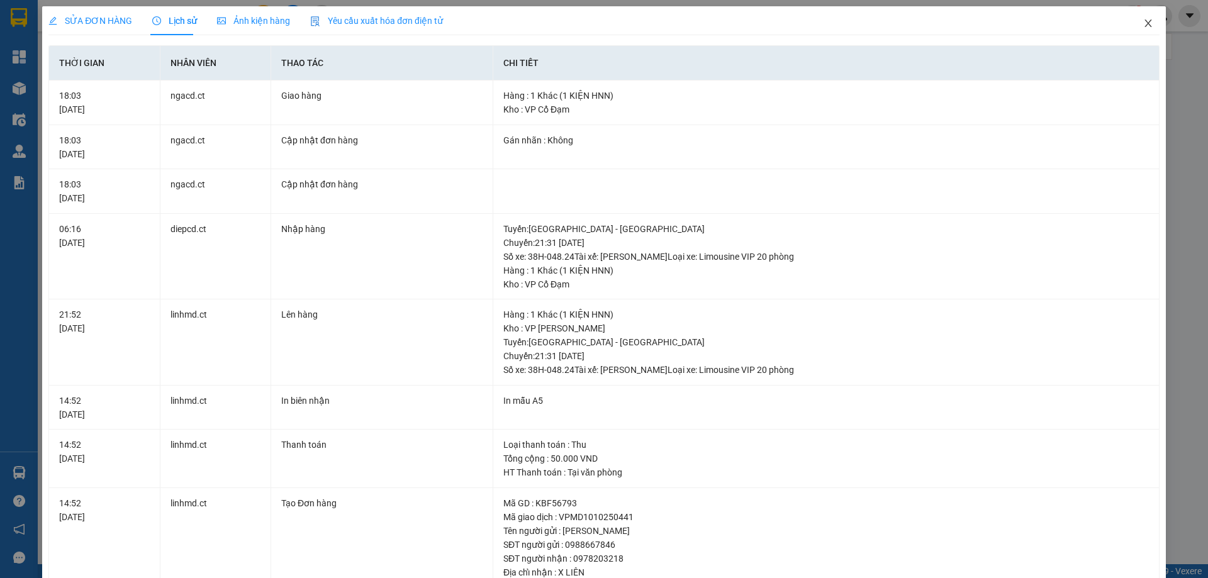
click at [1143, 27] on icon "close" at bounding box center [1148, 23] width 10 height 10
